Goal: Transaction & Acquisition: Purchase product/service

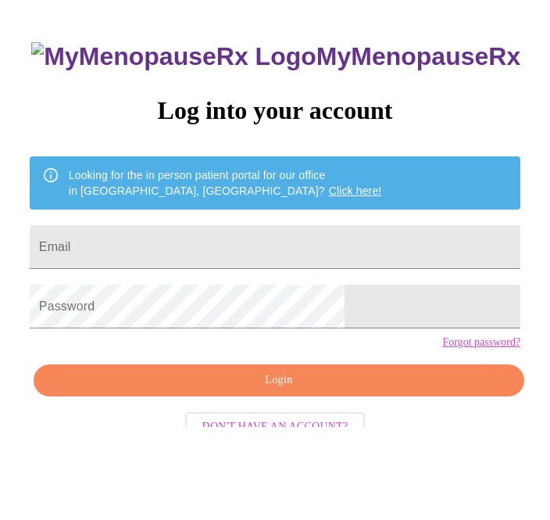
scroll to position [16, 0]
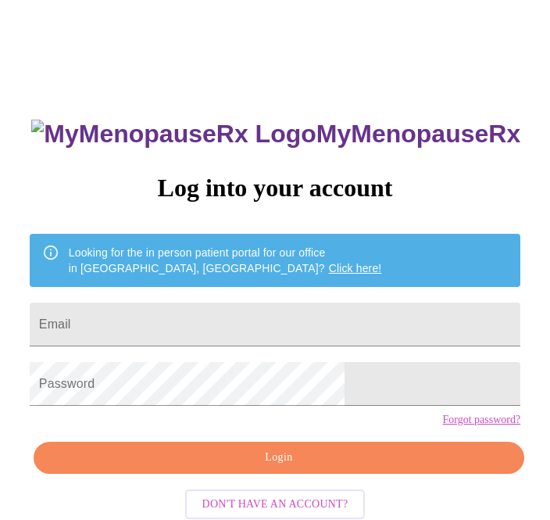
click at [282, 330] on input "Email" at bounding box center [275, 324] width 491 height 44
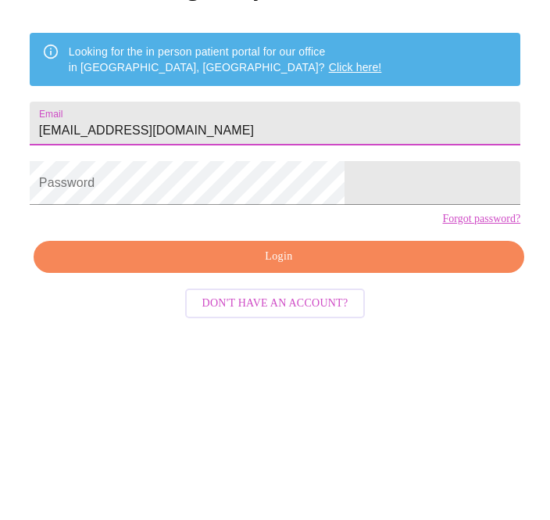
click at [220, 302] on input "Jeneansrnsn@bmail.com" at bounding box center [275, 324] width 491 height 44
type input "[EMAIL_ADDRESS][DOMAIN_NAME]"
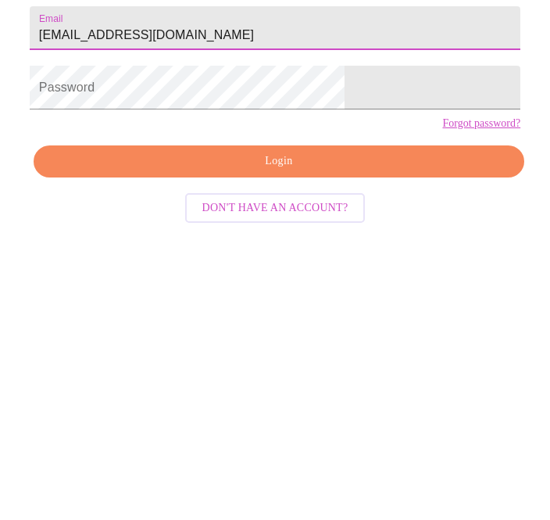
click at [442, 385] on link "Forgot password?" at bounding box center [481, 391] width 78 height 13
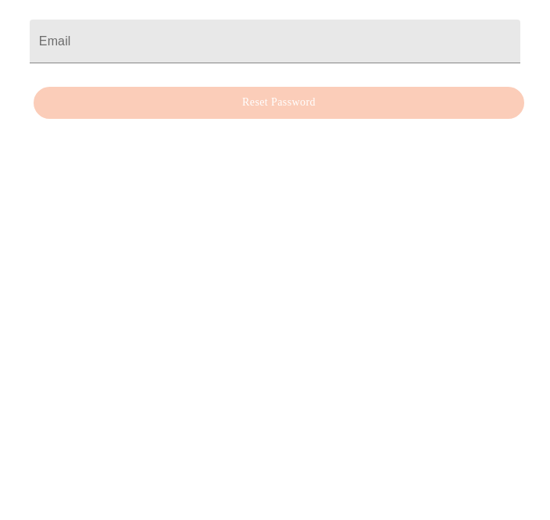
scroll to position [16, 0]
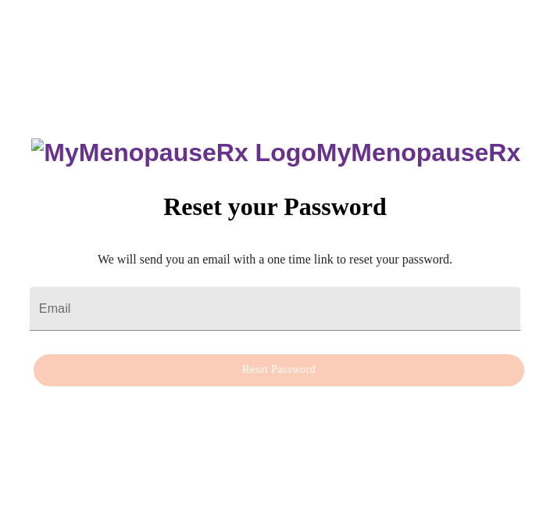
click at [267, 306] on input "Email" at bounding box center [275, 309] width 491 height 44
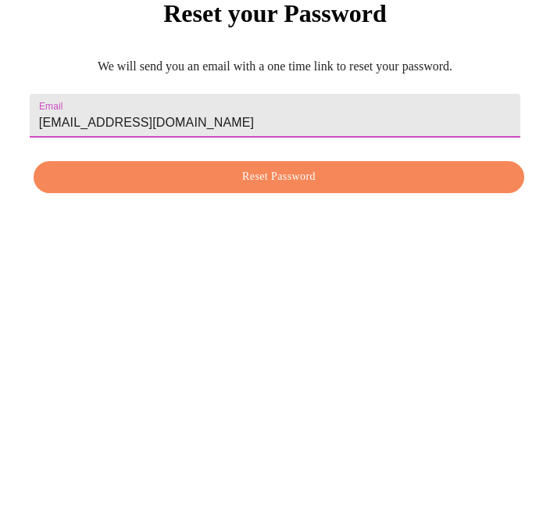
type input "jeneansrnsn@gmail.com"
click at [357, 360] on span "Reset Password" at bounding box center [279, 370] width 455 height 20
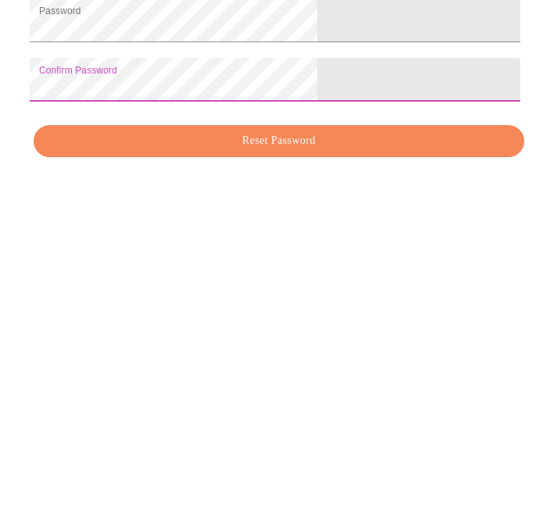
click at [368, 402] on span "Reset Password" at bounding box center [279, 412] width 455 height 20
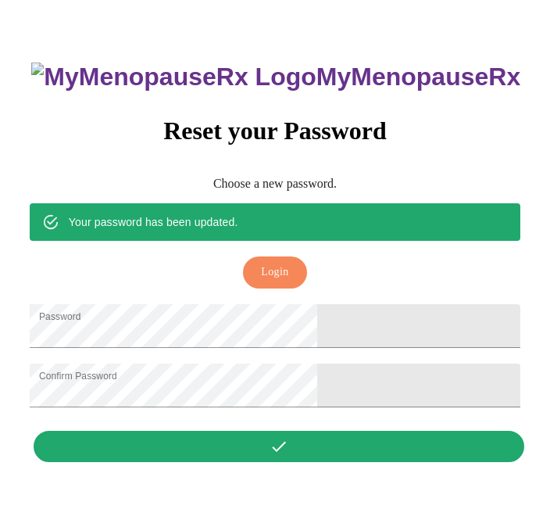
click at [286, 256] on button "Login" at bounding box center [274, 272] width 63 height 32
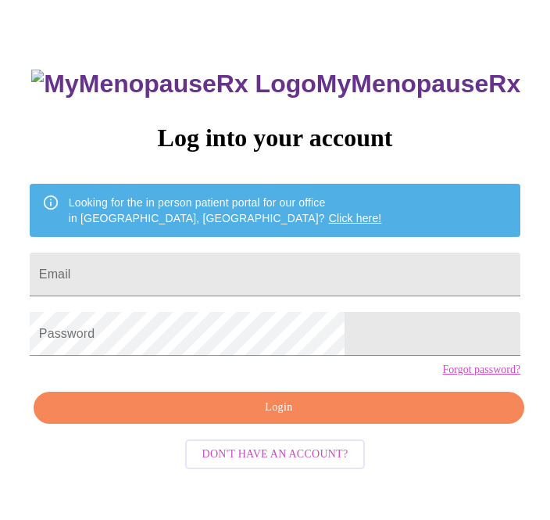
click at [303, 276] on input "Email" at bounding box center [275, 274] width 491 height 44
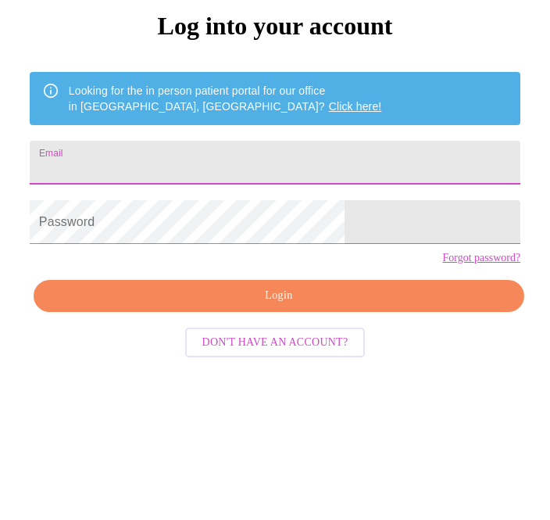
type input "[EMAIL_ADDRESS][DOMAIN_NAME]"
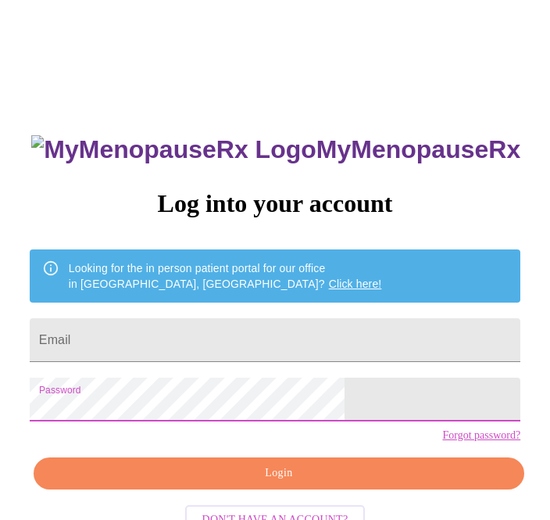
scroll to position [213, 0]
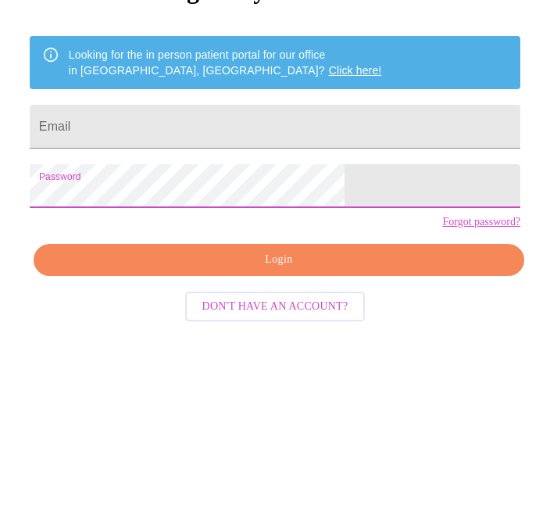
scroll to position [213, 0]
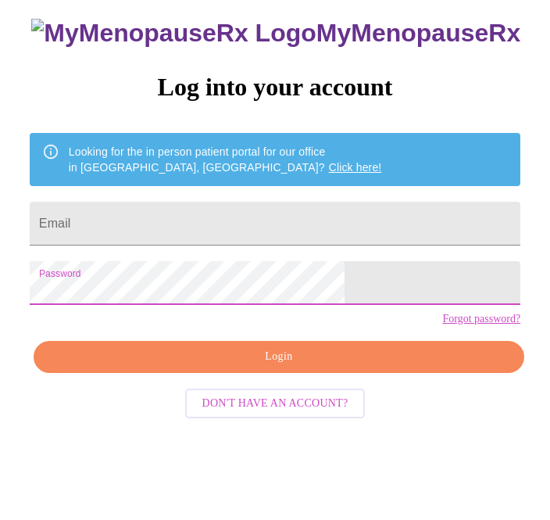
click at [402, 367] on span "Login" at bounding box center [279, 357] width 455 height 20
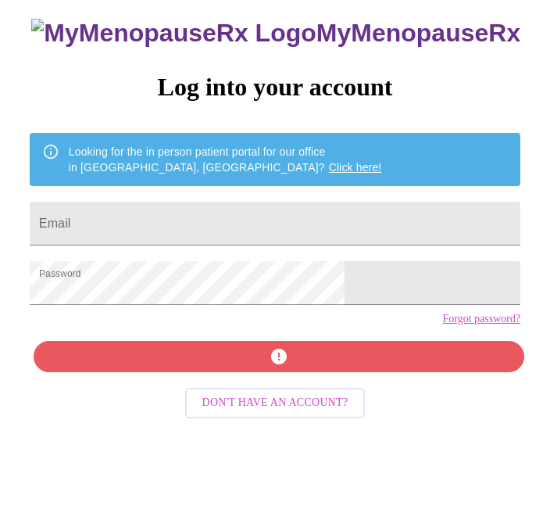
click at [338, 245] on input "Email" at bounding box center [275, 224] width 491 height 44
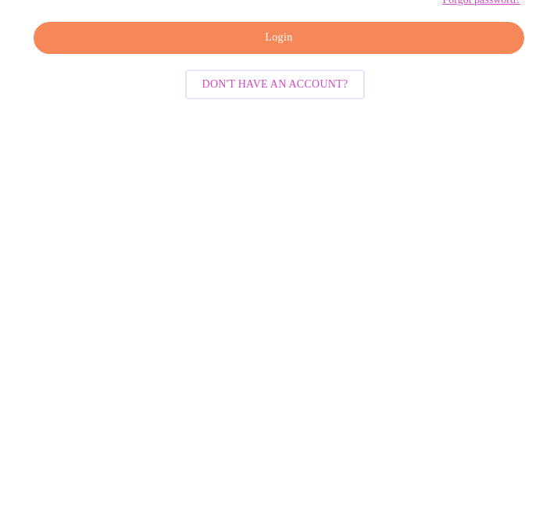
type input "Jeneansrnsn@gmail.com"
click at [388, 347] on span "Login" at bounding box center [279, 357] width 455 height 20
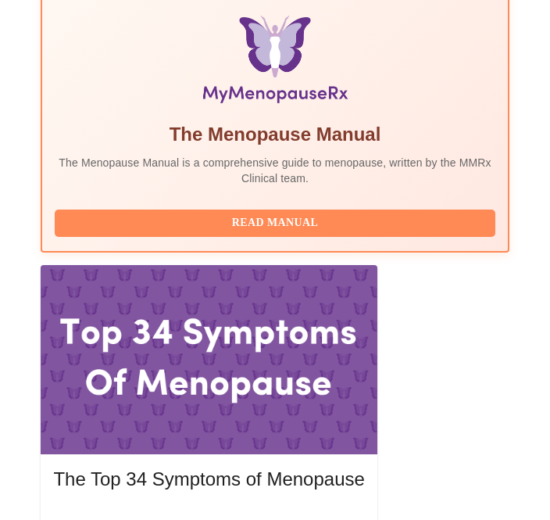
scroll to position [731, 0]
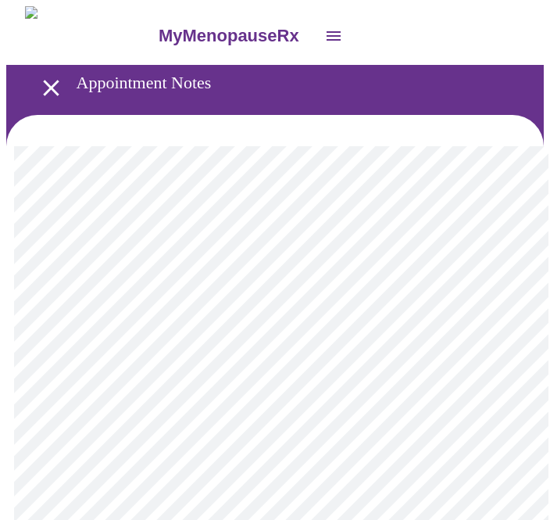
click at [324, 27] on icon "open drawer" at bounding box center [333, 36] width 19 height 19
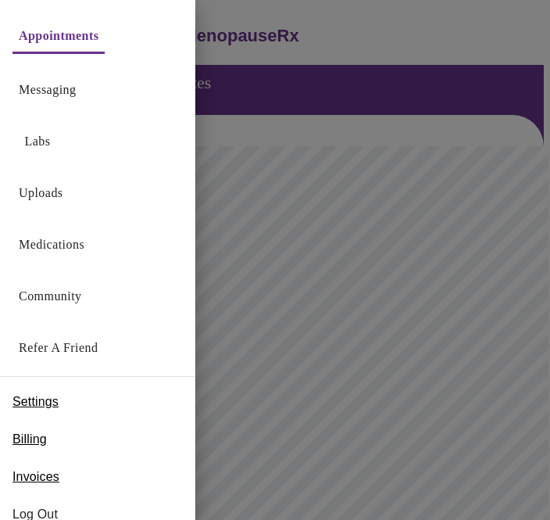
click at [73, 440] on div "Billing" at bounding box center [97, 439] width 195 height 38
click at [33, 435] on span "Billing" at bounding box center [30, 439] width 34 height 19
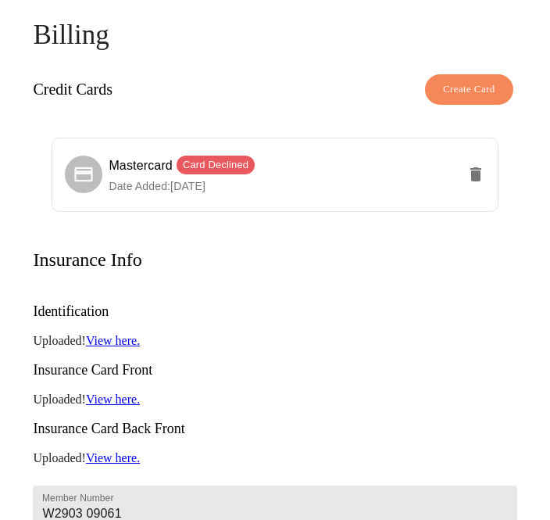
scroll to position [15, 0]
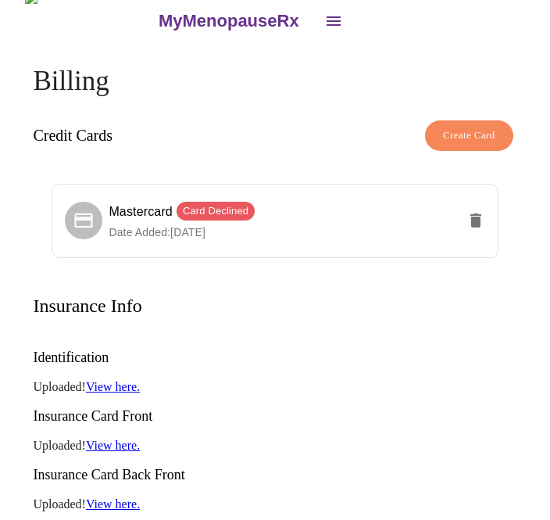
click at [231, 212] on span "Card Declined" at bounding box center [216, 211] width 78 height 16
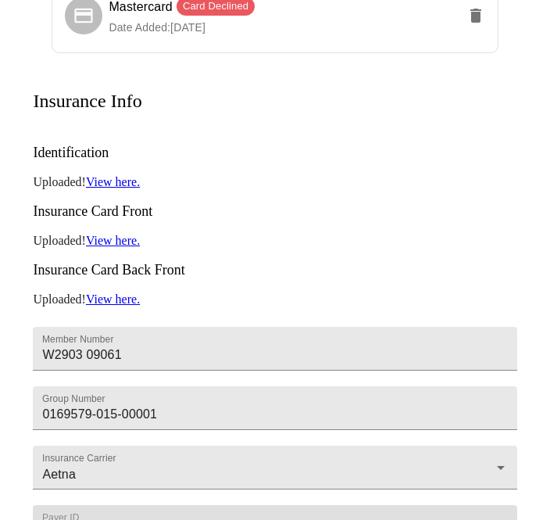
scroll to position [331, 0]
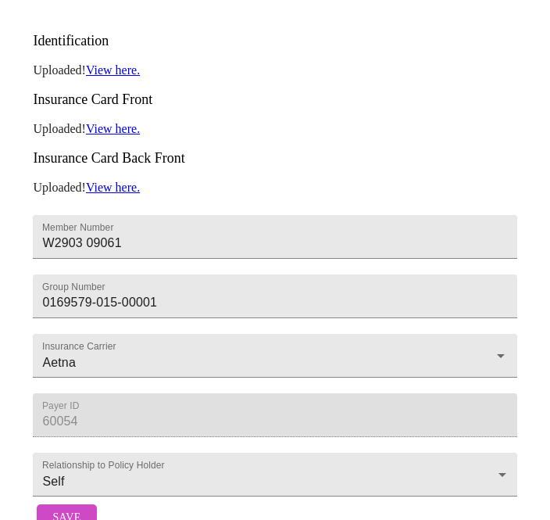
click at [73, 519] on span "Save" at bounding box center [66, 518] width 28 height 20
click at [60, 519] on button "Save" at bounding box center [66, 517] width 59 height 27
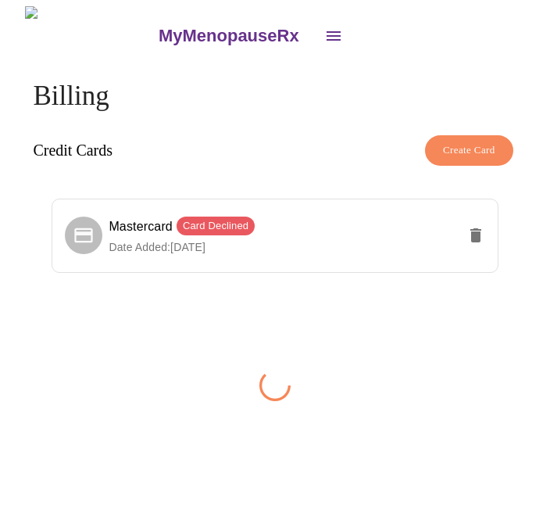
scroll to position [0, 0]
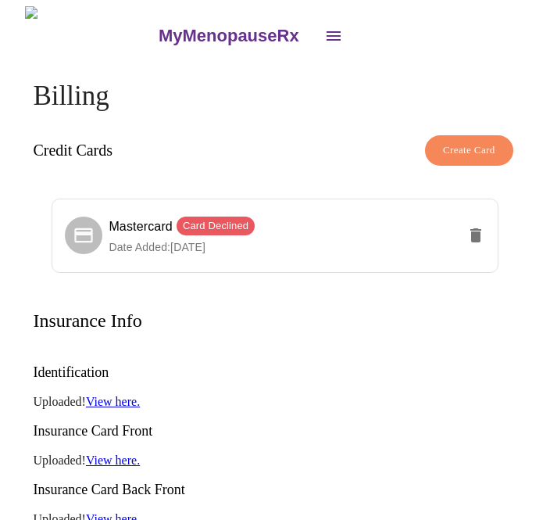
click at [478, 234] on icon "delete" at bounding box center [475, 235] width 11 height 14
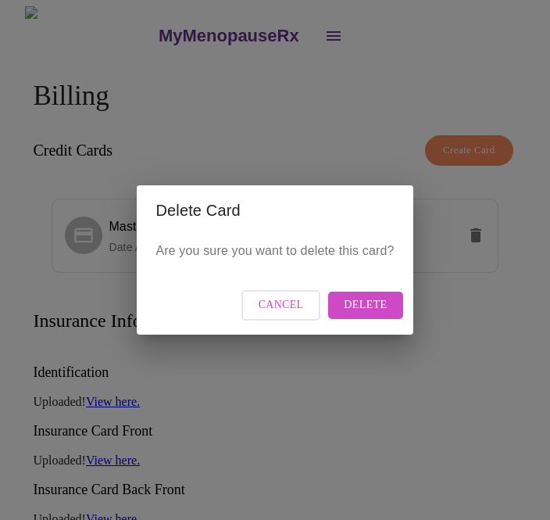
click at [298, 315] on span "Cancel" at bounding box center [281, 305] width 45 height 20
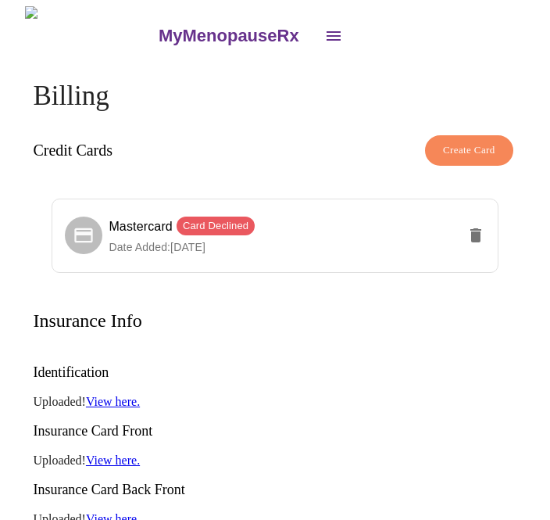
click at [481, 141] on span "Create Card" at bounding box center [469, 150] width 52 height 18
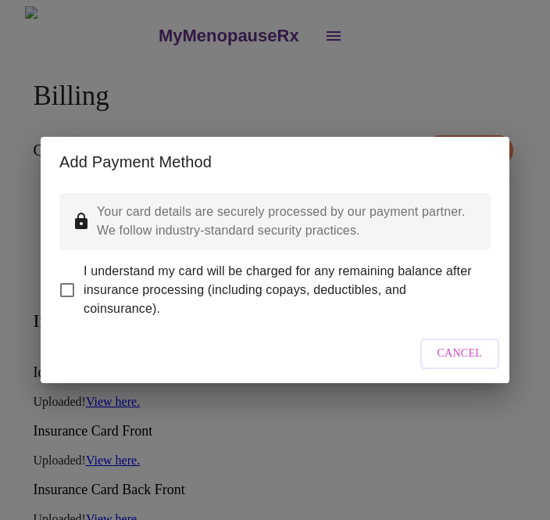
click at [72, 304] on input "I understand my card will be charged for any remaining balance after insurance …" at bounding box center [67, 290] width 33 height 33
checkbox input "true"
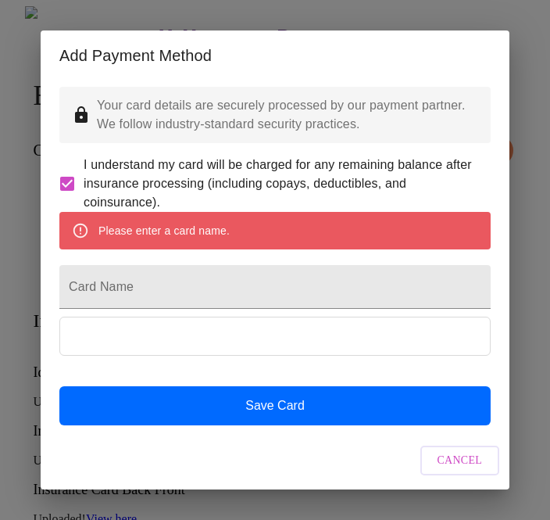
click at [457, 470] on span "Cancel" at bounding box center [460, 461] width 45 height 20
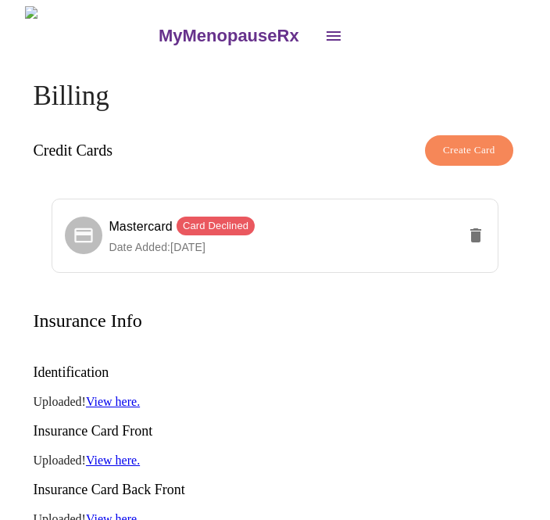
click at [324, 36] on icon "open drawer" at bounding box center [333, 36] width 19 height 19
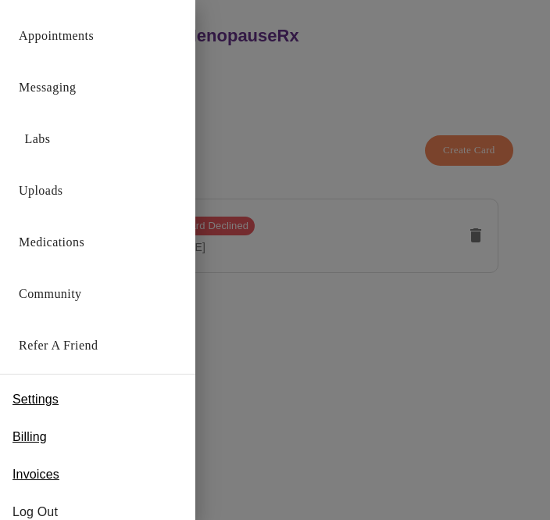
click at [76, 82] on link "Messaging" at bounding box center [47, 88] width 57 height 22
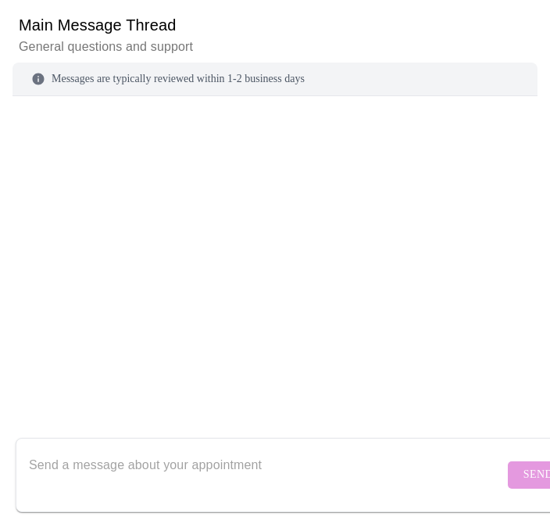
scroll to position [185, 0]
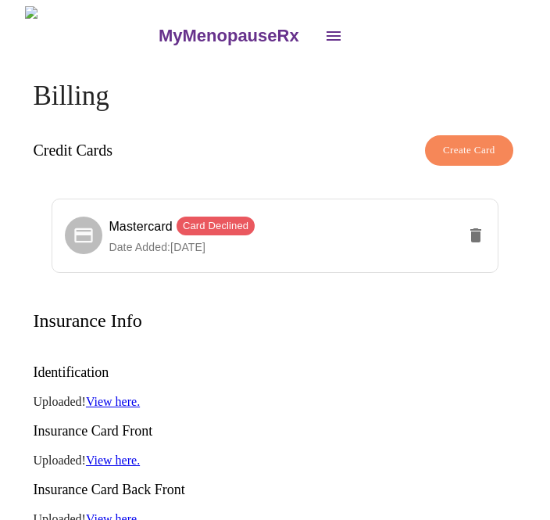
click at [315, 31] on button "open drawer" at bounding box center [334, 36] width 38 height 38
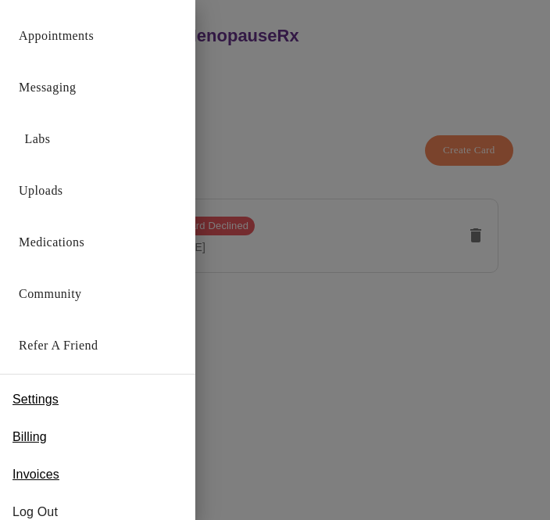
click at [107, 246] on div "Medications" at bounding box center [97, 239] width 195 height 52
click at [72, 239] on link "Medications" at bounding box center [52, 242] width 66 height 22
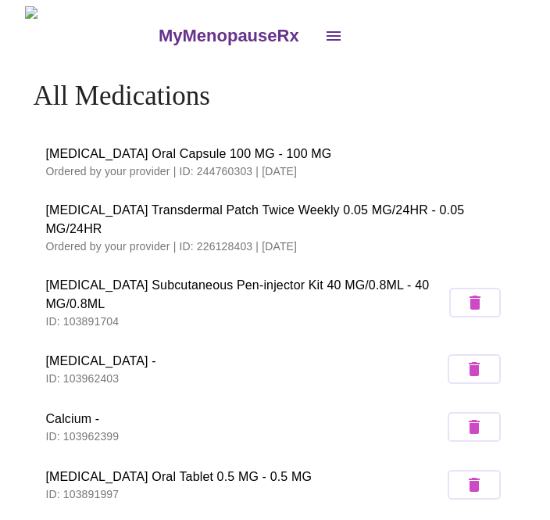
click at [324, 31] on icon "open drawer" at bounding box center [333, 36] width 19 height 19
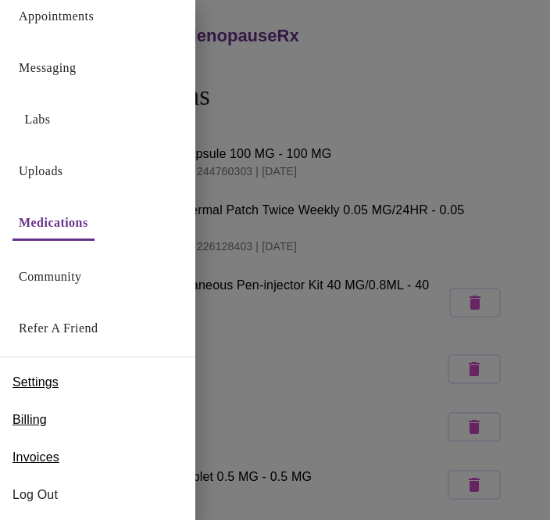
scroll to position [20, 0]
click at [58, 453] on span "Invoices" at bounding box center [36, 457] width 47 height 19
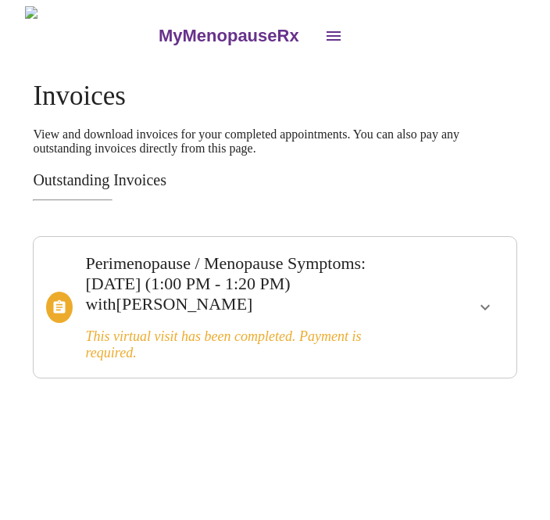
click at [492, 303] on icon "show more" at bounding box center [485, 307] width 19 height 19
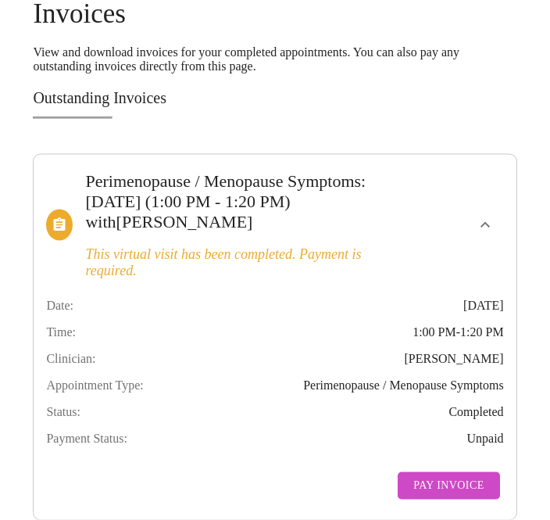
scroll to position [91, 0]
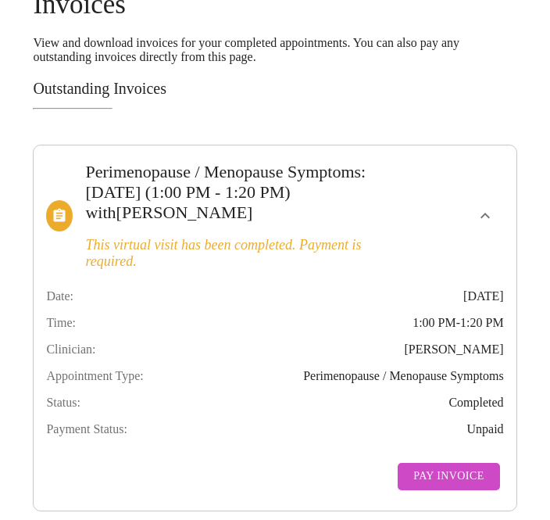
click at [453, 486] on span "Pay Invoice" at bounding box center [448, 477] width 70 height 20
